Goal: Task Accomplishment & Management: Manage account settings

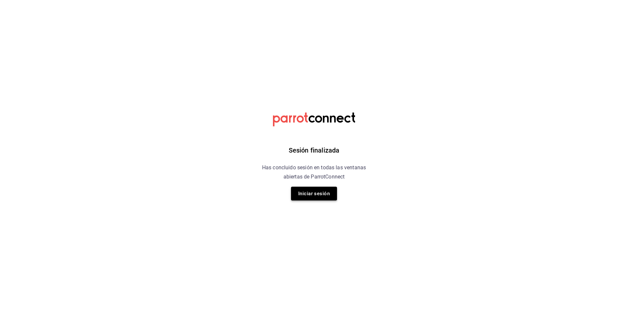
click at [310, 197] on button "Iniciar sesión" at bounding box center [314, 194] width 46 height 14
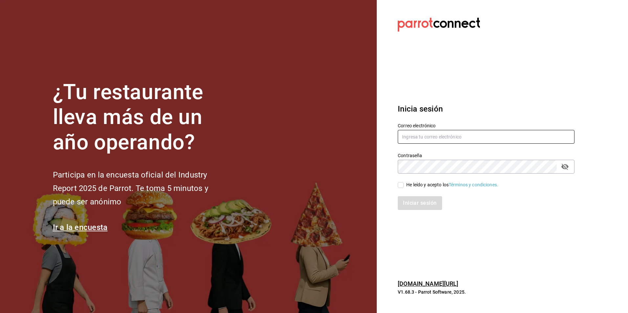
click at [413, 140] on input "text" at bounding box center [485, 137] width 177 height 14
type input "Cesar.dlrincon@gmail.com"
click at [571, 166] on div "Contraseña" at bounding box center [485, 167] width 177 height 14
click at [568, 166] on icon "passwordField" at bounding box center [564, 167] width 7 height 6
click at [401, 184] on input "He leído y acepto los Términos y condiciones." at bounding box center [400, 185] width 6 height 6
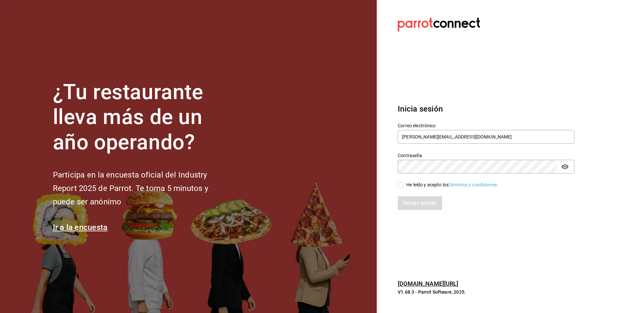
checkbox input "true"
click at [410, 200] on button "Iniciar sesión" at bounding box center [419, 203] width 45 height 14
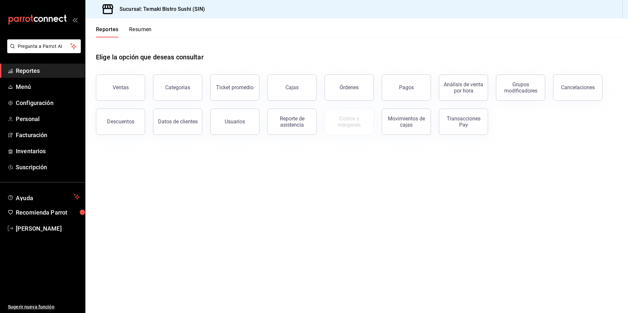
click at [288, 31] on header "Reportes Resumen" at bounding box center [356, 27] width 542 height 19
click at [132, 31] on button "Resumen" at bounding box center [140, 31] width 23 height 11
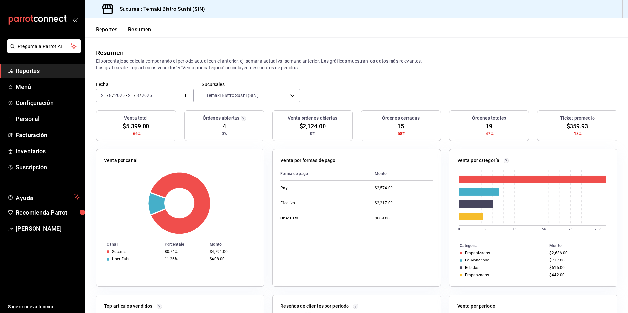
drag, startPoint x: 590, startPoint y: 17, endPoint x: 576, endPoint y: 32, distance: 20.4
click at [579, 24] on div "Sucursal: Temaki Bistro Sushi (SIN) Reportes Resumen Resumen El porcentaje se c…" at bounding box center [356, 156] width 542 height 313
click at [105, 28] on button "Reportes" at bounding box center [107, 31] width 22 height 11
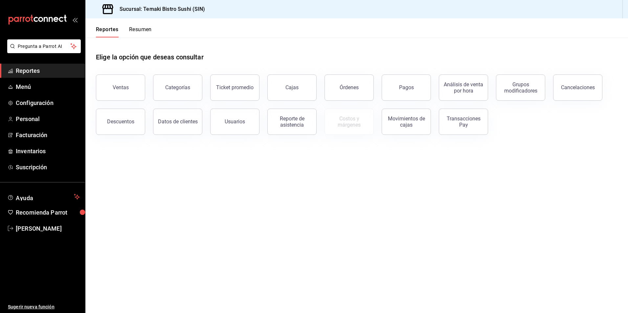
click at [132, 32] on button "Resumen" at bounding box center [140, 31] width 23 height 11
